Goal: Navigation & Orientation: Find specific page/section

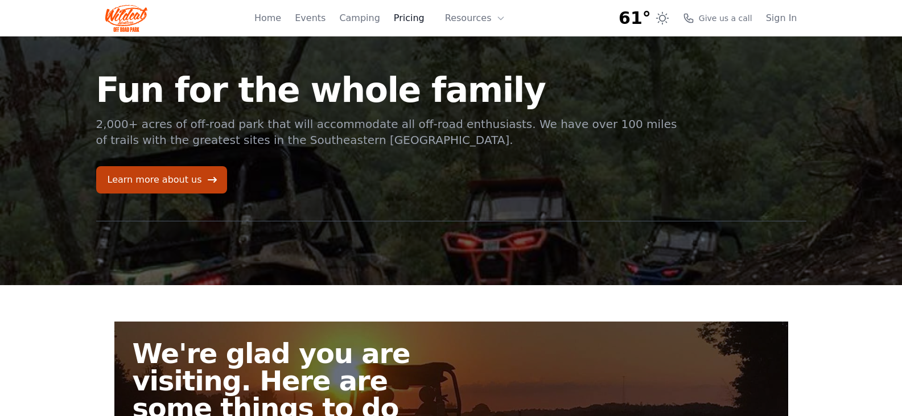
click at [418, 19] on link "Pricing" at bounding box center [409, 18] width 31 height 14
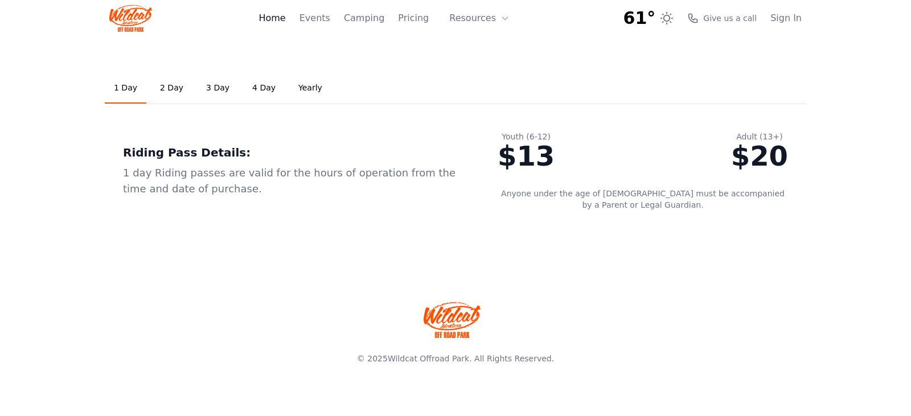
click at [285, 19] on link "Home" at bounding box center [271, 18] width 27 height 14
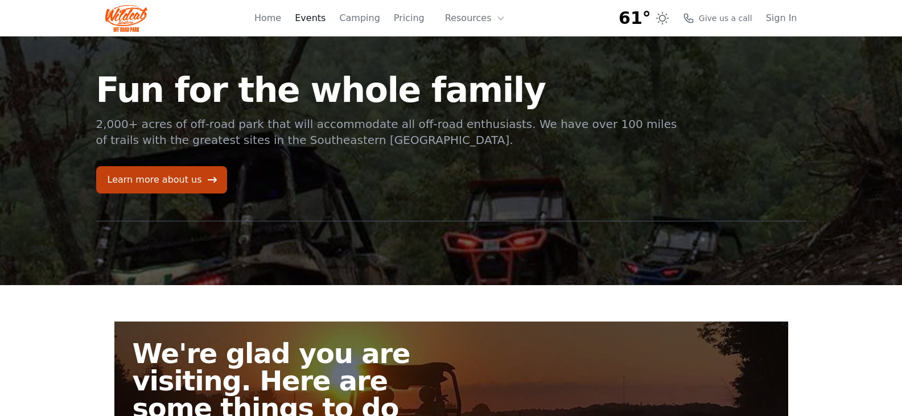
click at [326, 19] on link "Events" at bounding box center [310, 18] width 31 height 14
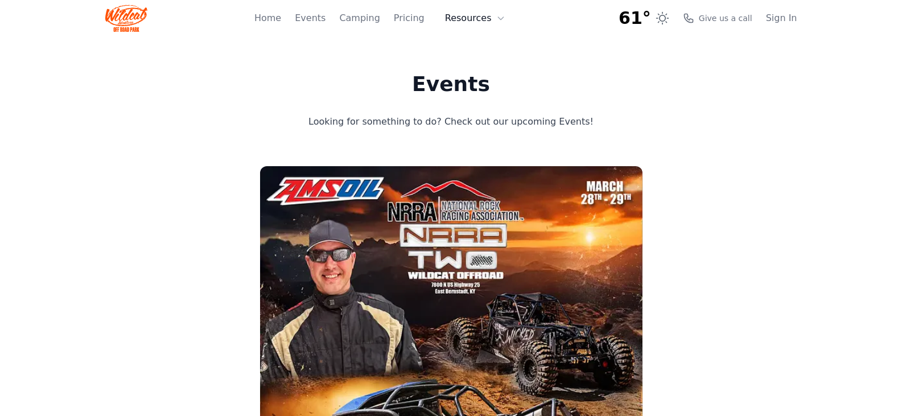
click at [488, 18] on button "Resources" at bounding box center [475, 18] width 74 height 23
click at [281, 17] on link "Home" at bounding box center [267, 18] width 27 height 14
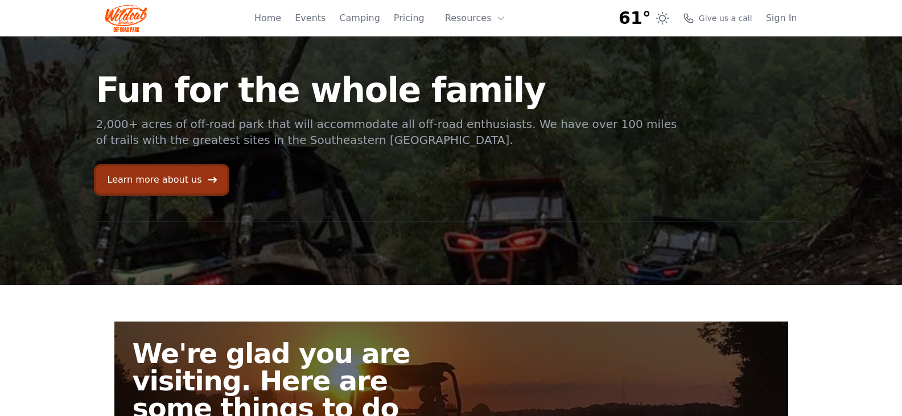
click at [157, 183] on link "Learn more about us" at bounding box center [161, 179] width 131 height 27
